Goal: Book appointment/travel/reservation

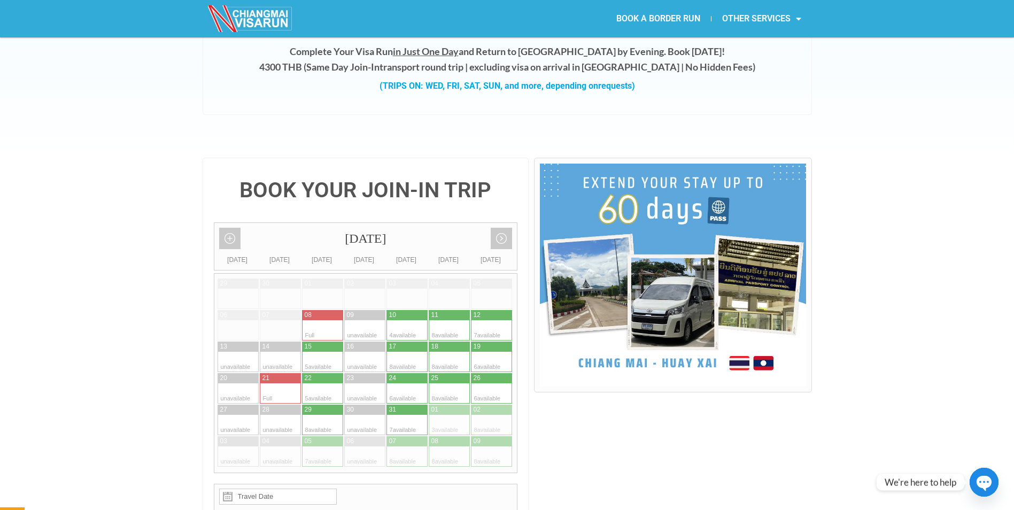
scroll to position [143, 0]
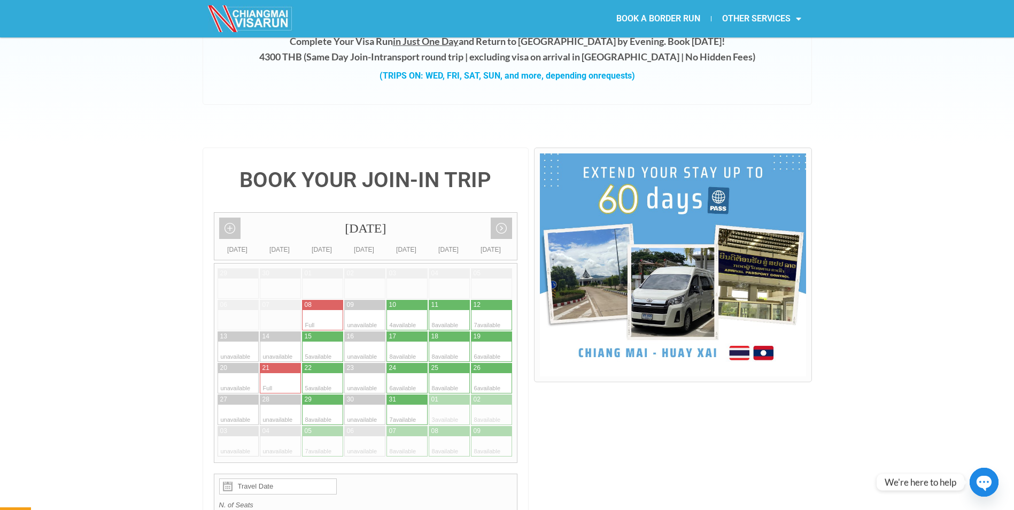
click at [447, 310] on div at bounding box center [438, 320] width 21 height 20
type input "11 October 2025"
radio input "true"
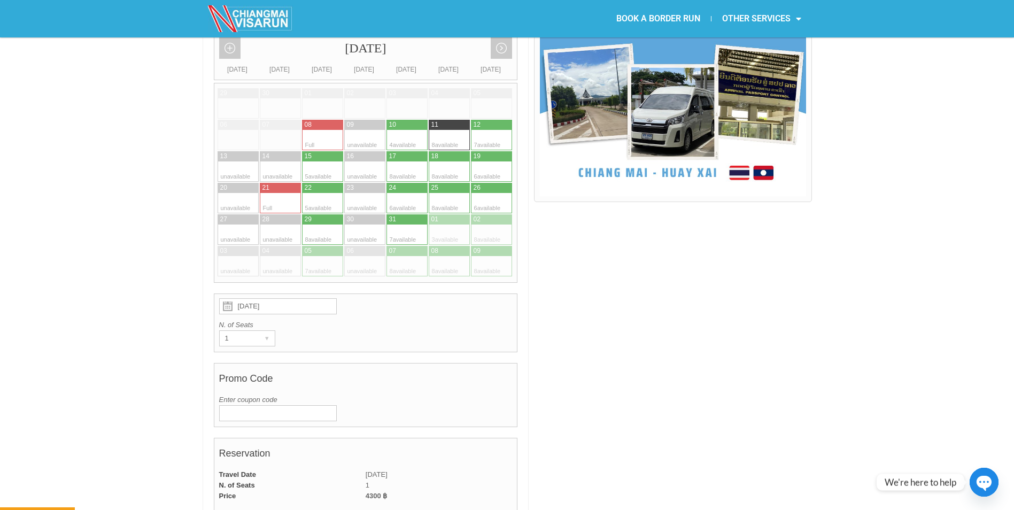
scroll to position [282, 0]
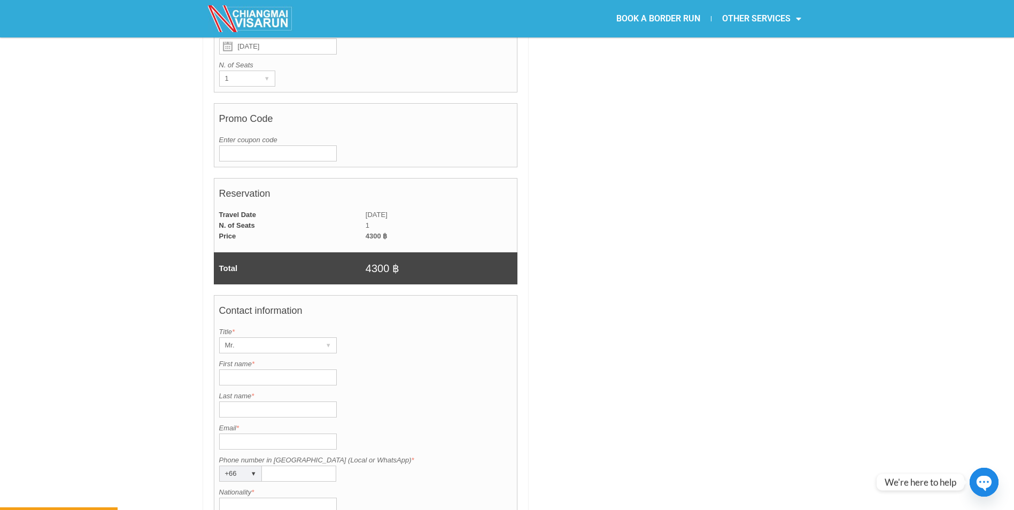
scroll to position [585, 0]
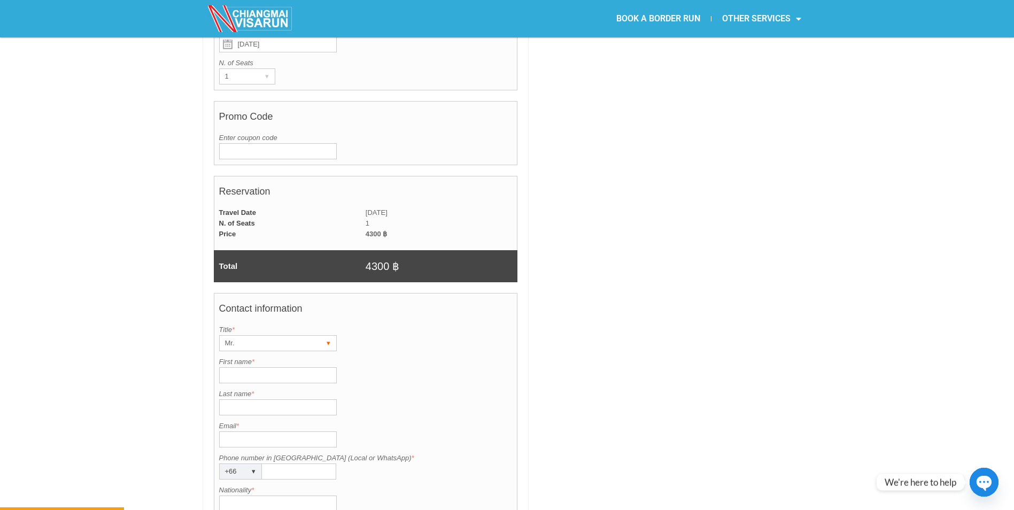
click at [300, 336] on div "Mr." at bounding box center [268, 343] width 96 height 15
click at [298, 336] on div "Mr." at bounding box center [268, 343] width 96 height 15
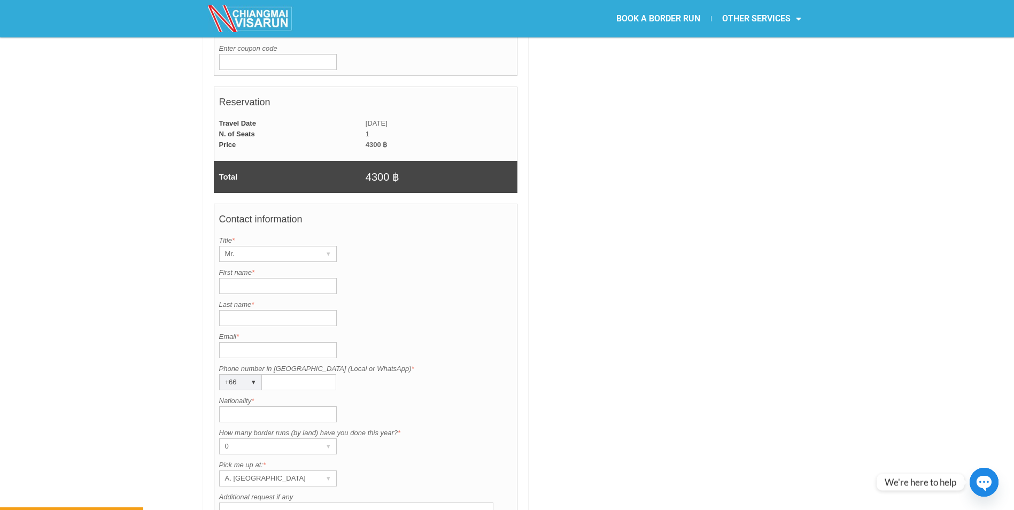
click at [284, 278] on input "First name *" at bounding box center [278, 286] width 118 height 16
type input "F"
type input "Fletcher"
type input "Miles"
type input "fletchervmiles@gmail.com"
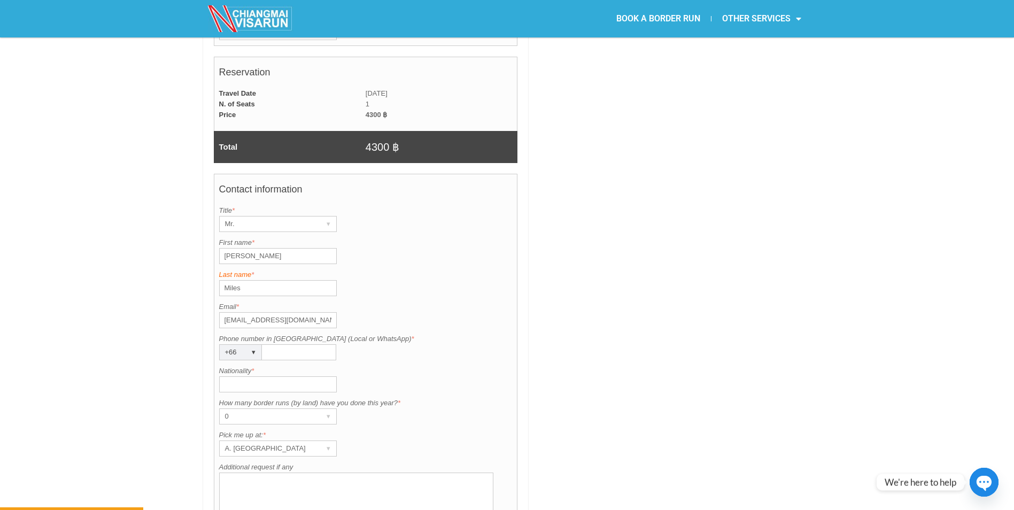
scroll to position [745, 0]
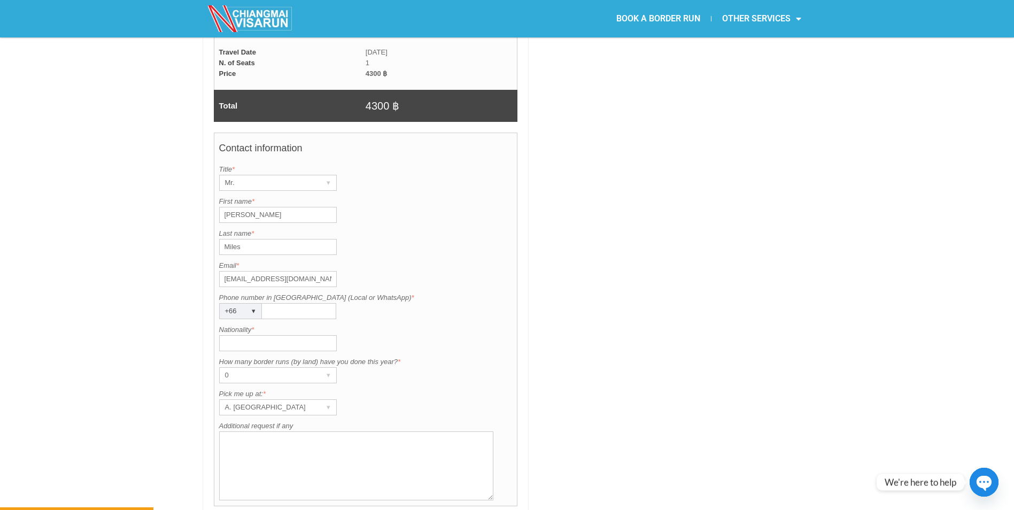
click at [224, 303] on div "+66" at bounding box center [230, 310] width 21 height 15
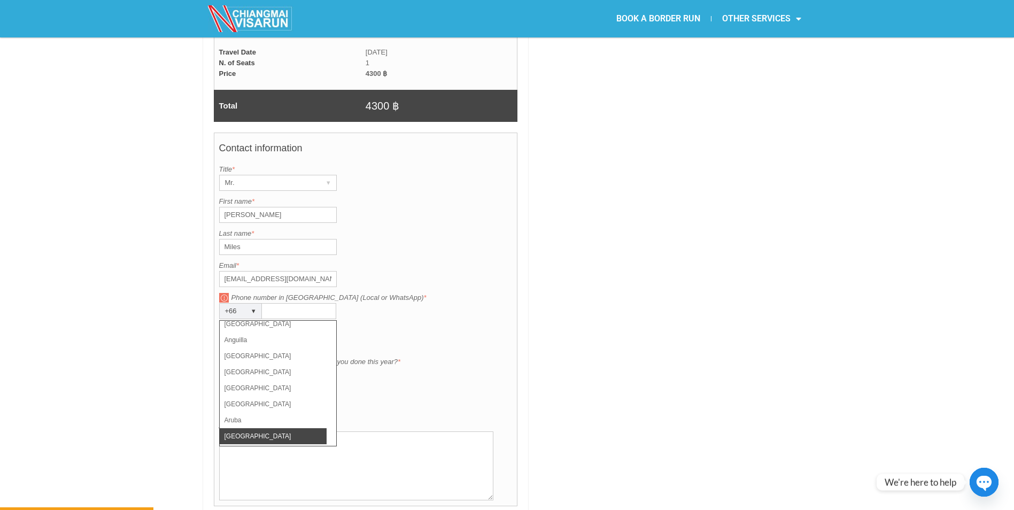
click at [281, 428] on li "Australia" at bounding box center [273, 436] width 107 height 16
click at [299, 303] on input "Phone number in Thailand (Local or WhatsApp) *" at bounding box center [299, 311] width 74 height 16
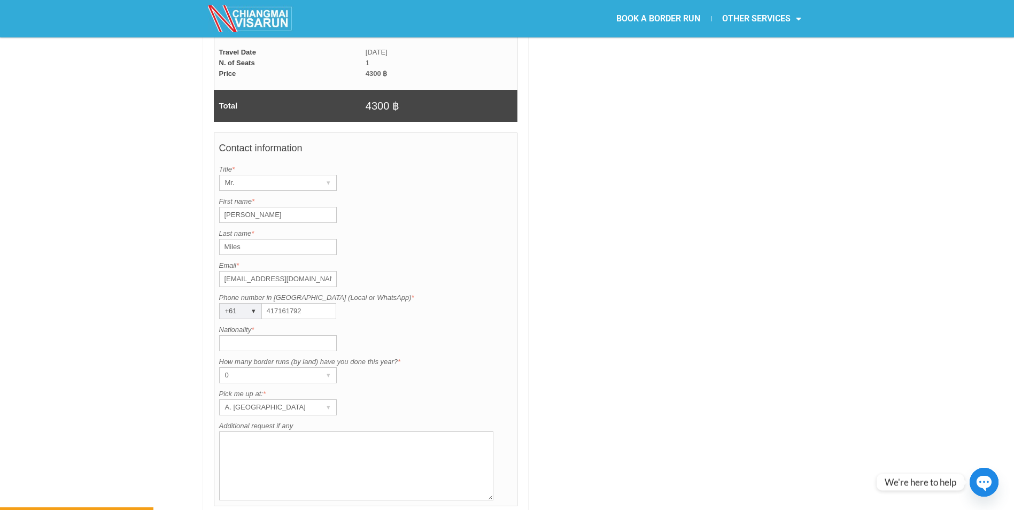
type input "417161792"
click at [281, 335] on input "Nationality *" at bounding box center [278, 343] width 118 height 16
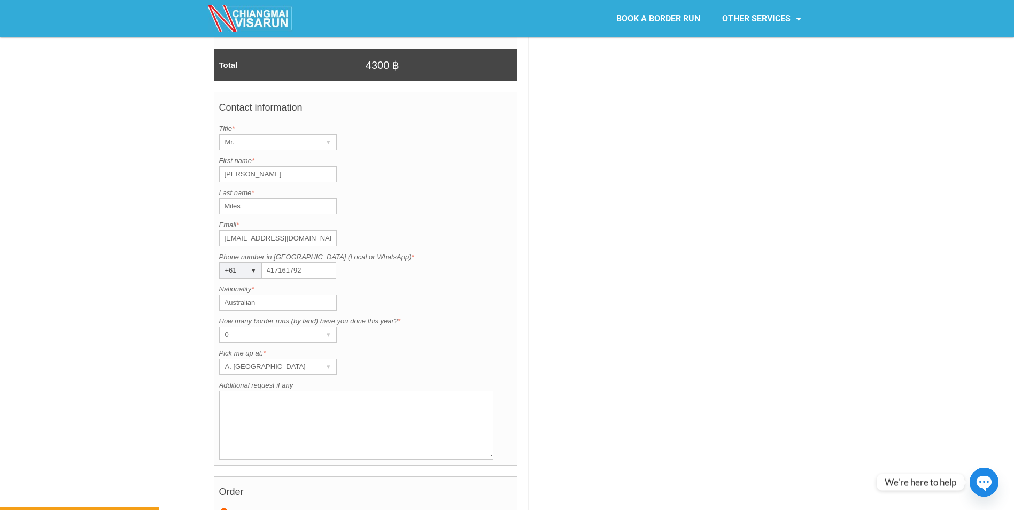
scroll to position [798, 0]
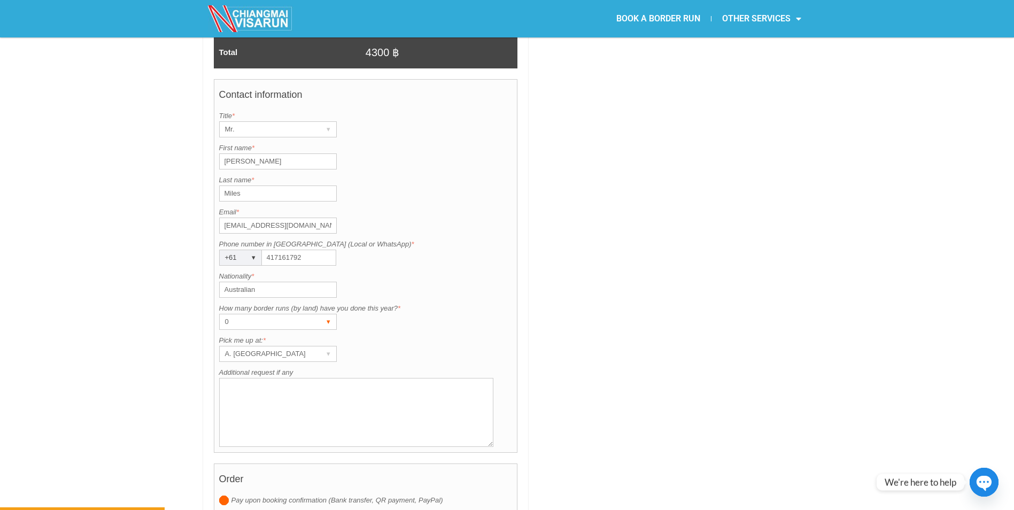
type input "Australian"
click at [281, 314] on div "0" at bounding box center [268, 321] width 96 height 15
click at [255, 352] on li "1" at bounding box center [273, 360] width 107 height 16
click at [289, 346] on div "A. Centara Riverside Hotel" at bounding box center [268, 353] width 96 height 15
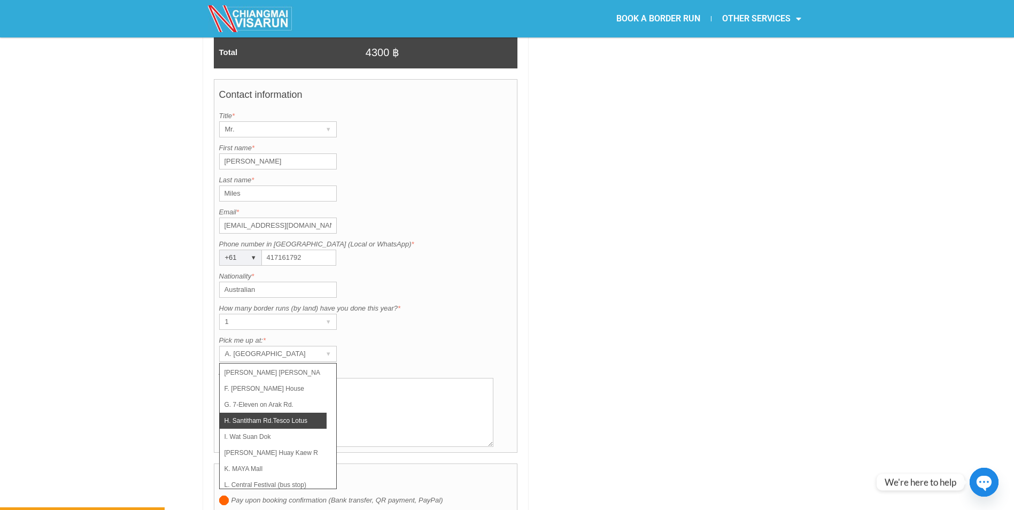
scroll to position [76, 0]
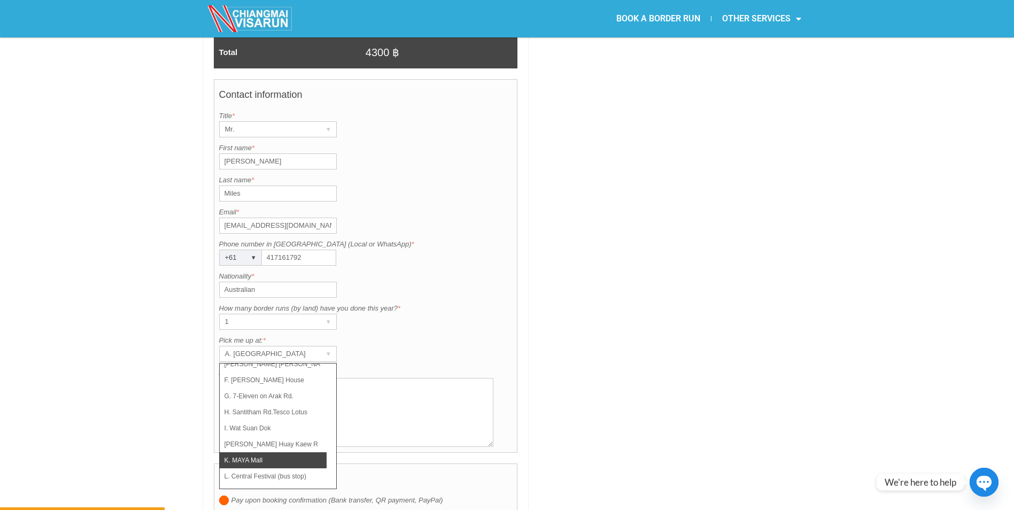
click at [264, 452] on li "K. MAYA Mall" at bounding box center [273, 460] width 107 height 16
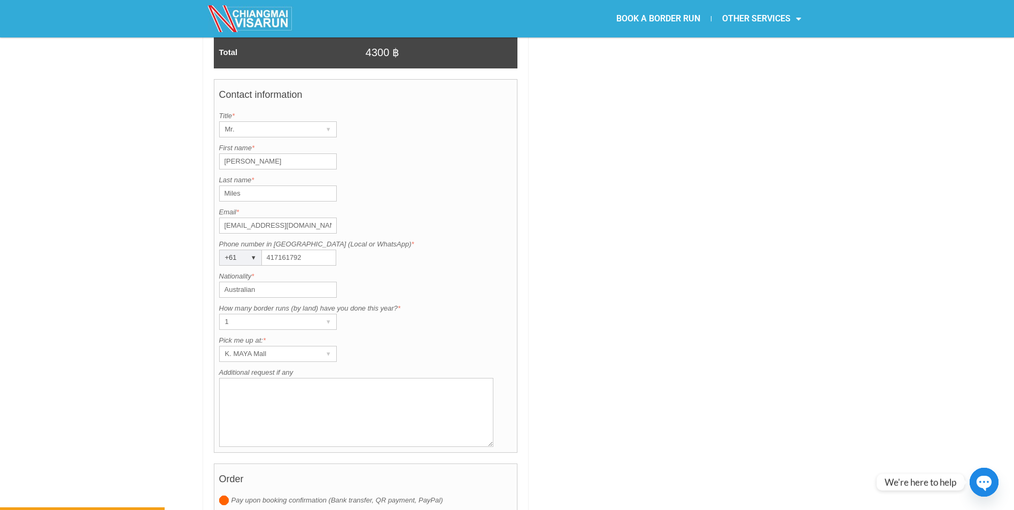
click at [295, 386] on textarea "Additional request if any" at bounding box center [356, 412] width 275 height 69
click at [400, 335] on div "Pick me up at: is required. Pick me up at: * K. MAYA Mall ▾ A. Centara Riversid…" at bounding box center [365, 348] width 293 height 27
drag, startPoint x: 400, startPoint y: 325, endPoint x: 378, endPoint y: 328, distance: 22.6
drag, startPoint x: 378, startPoint y: 328, endPoint x: 367, endPoint y: 330, distance: 11.3
click at [365, 335] on div "Pick me up at: is required. Pick me up at: * K. MAYA Mall ▾ A. Centara Riversid…" at bounding box center [365, 348] width 293 height 27
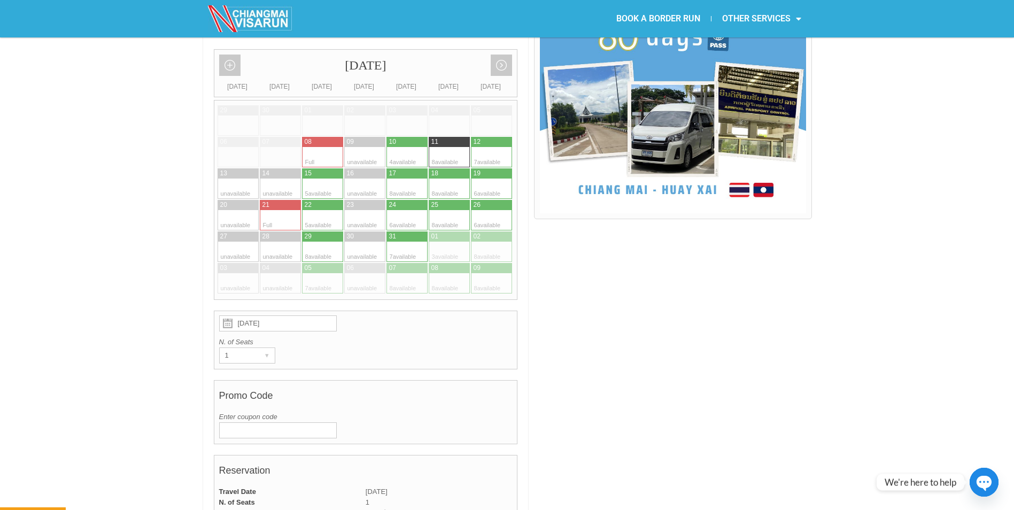
scroll to position [300, 0]
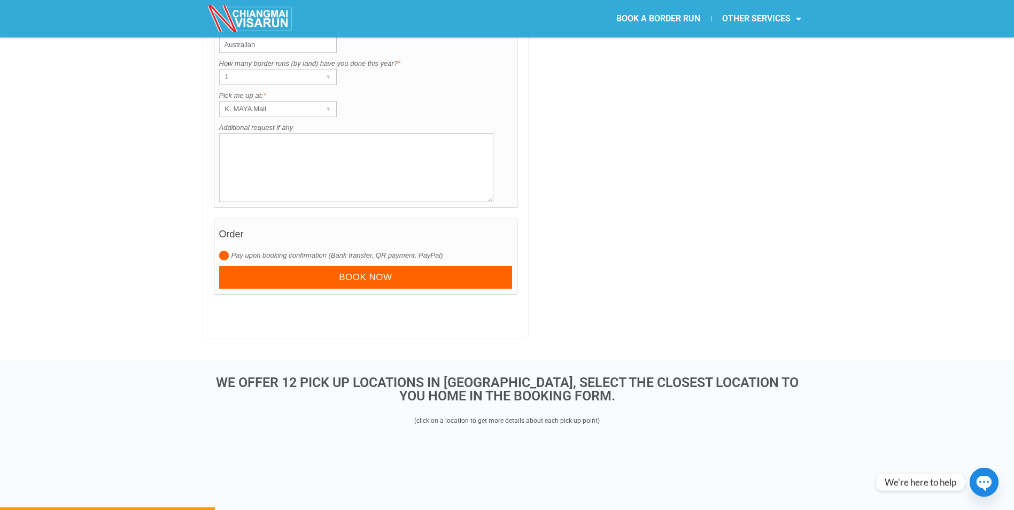
scroll to position [1060, 0]
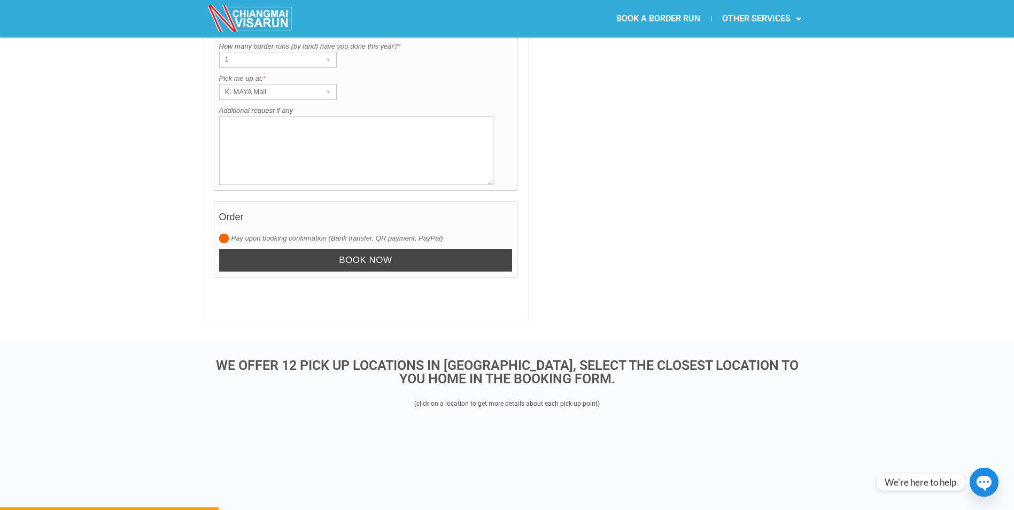
click at [384, 249] on input "Book now" at bounding box center [365, 260] width 293 height 23
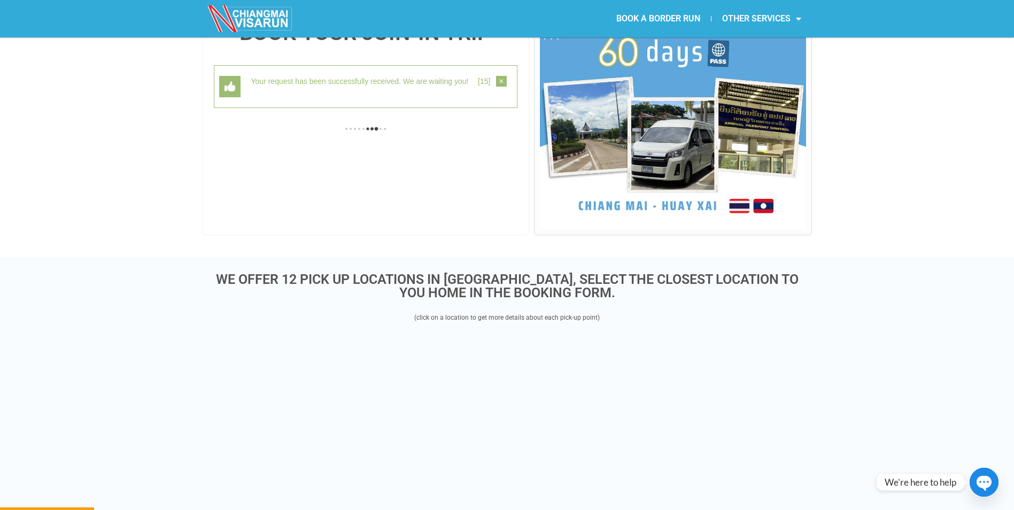
scroll to position [276, 0]
